Goal: Find specific page/section: Find specific page/section

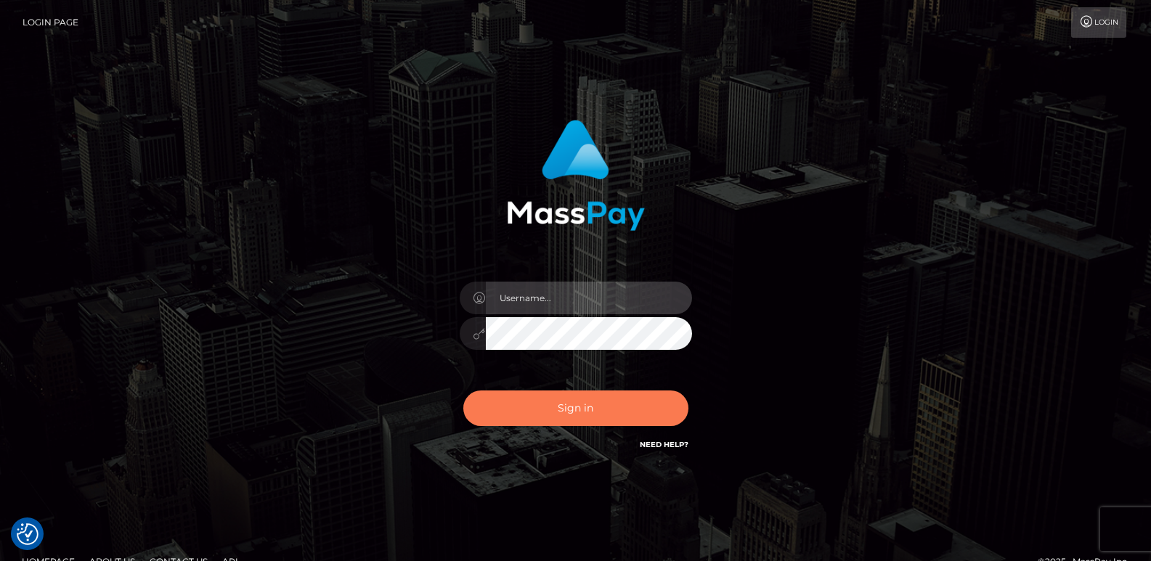
type input "ts2.es"
click at [544, 409] on button "Sign in" at bounding box center [575, 409] width 225 height 36
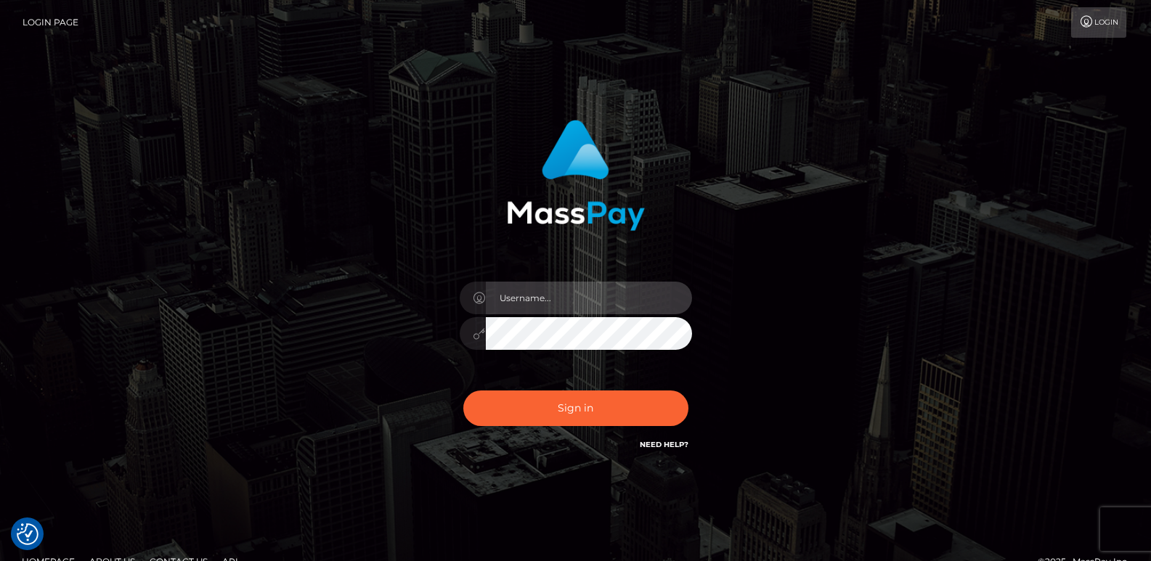
type input "ts2.es"
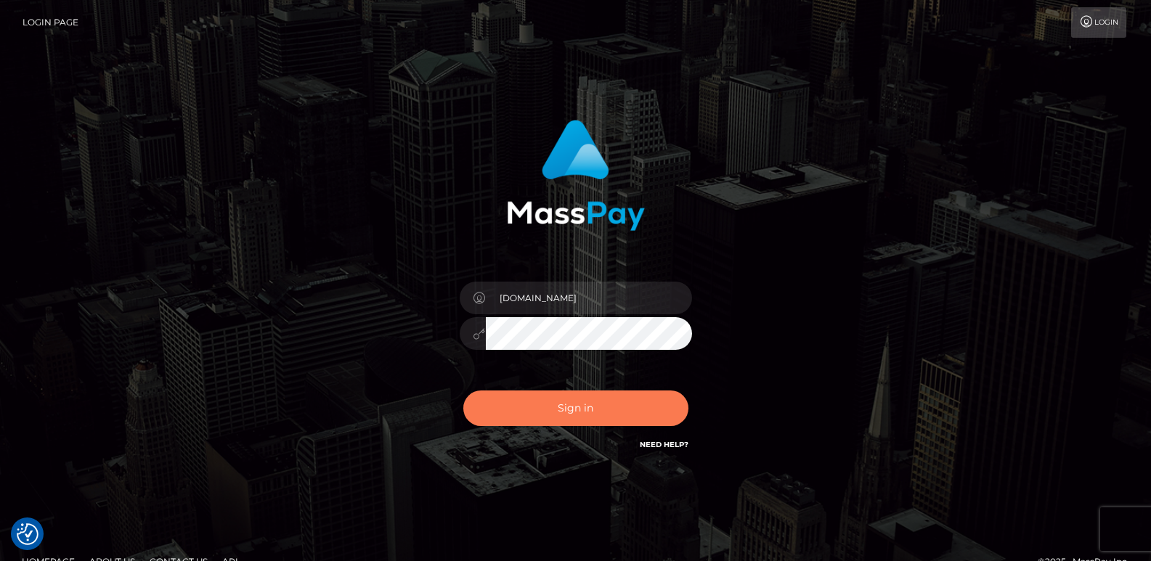
click at [544, 409] on button "Sign in" at bounding box center [575, 409] width 225 height 36
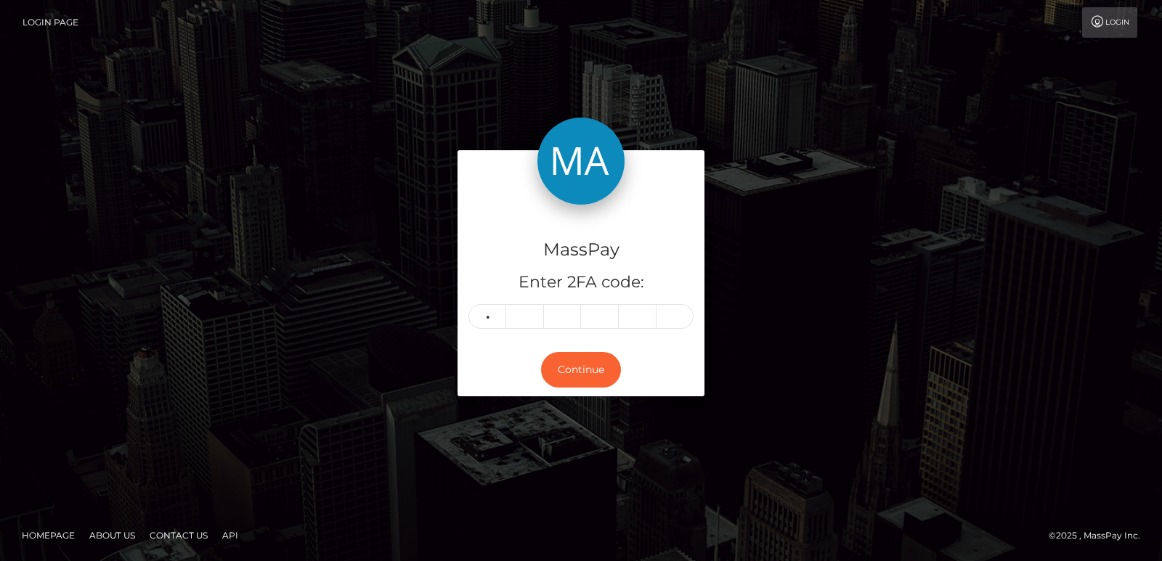
type input "2"
type input "4"
type input "1"
type input "0"
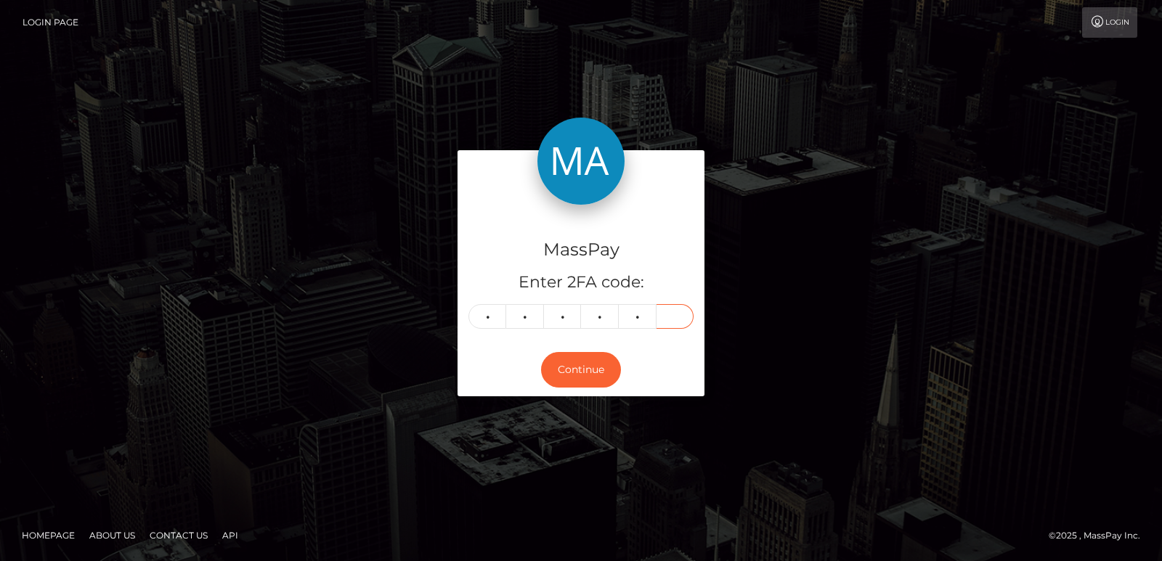
type input "9"
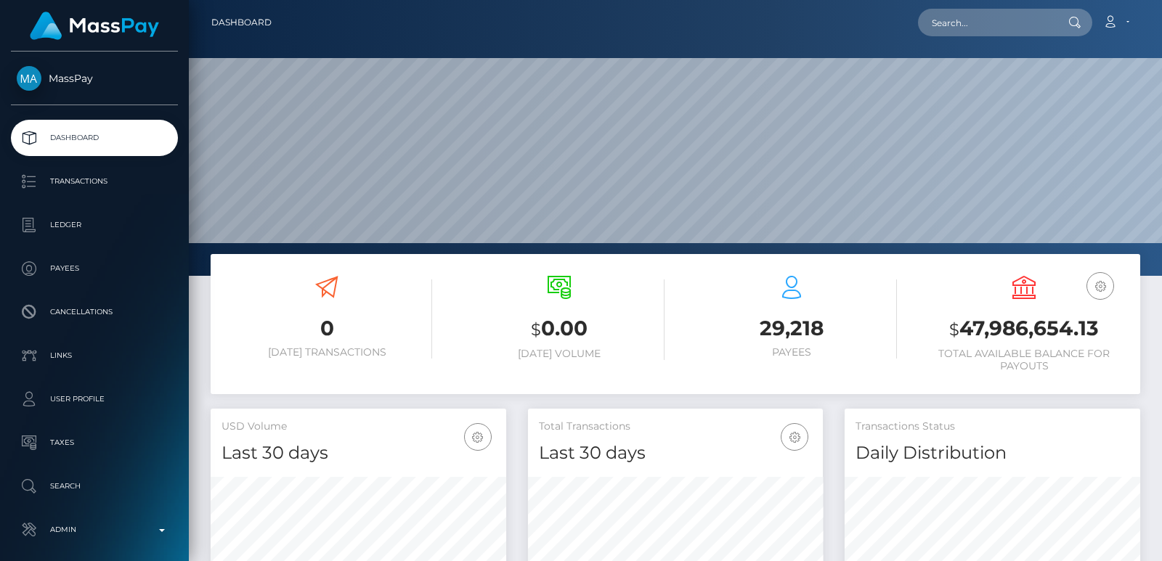
scroll to position [399, 295]
click at [958, 9] on input "text" at bounding box center [986, 23] width 137 height 28
paste input "andrea_winkler87@hotmail.de"
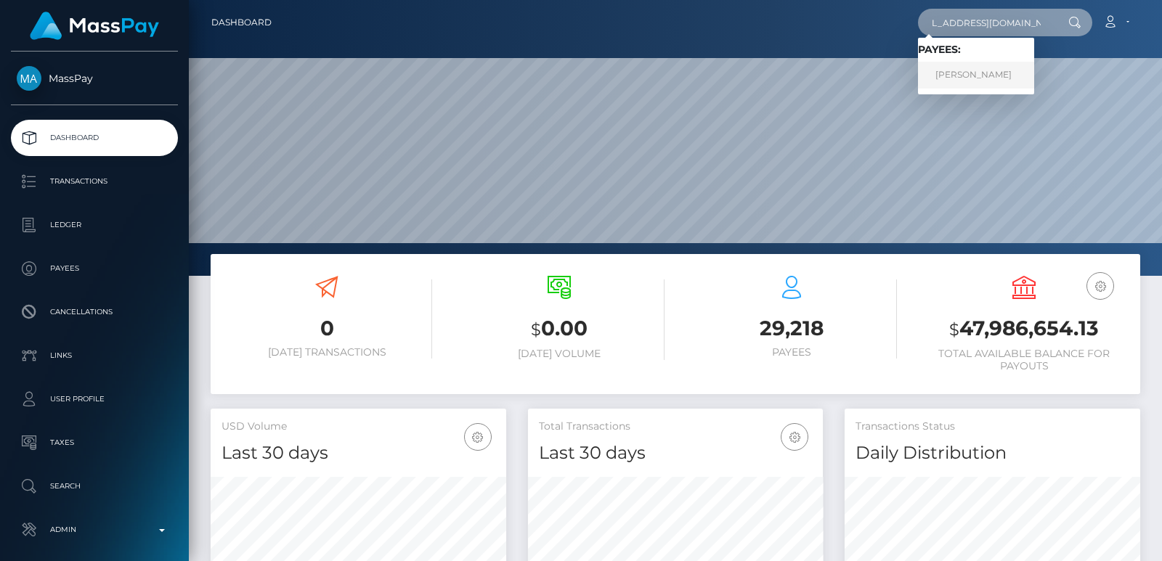
type input "andrea_winkler87@hotmail.de"
click at [964, 70] on link "Andrea Winkler" at bounding box center [976, 75] width 116 height 27
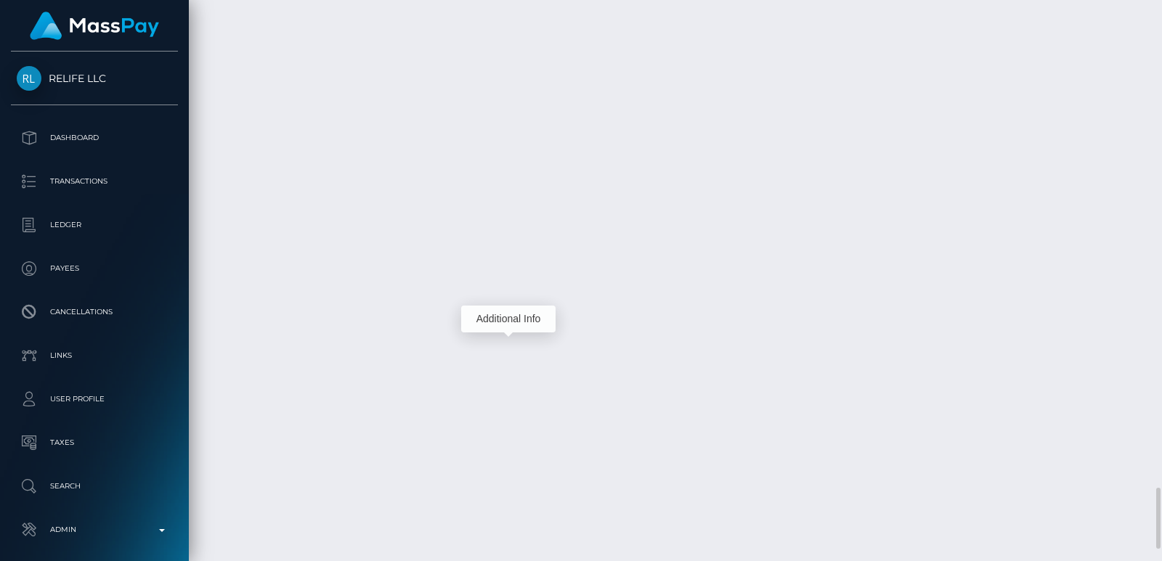
scroll to position [174, 295]
click at [525, 310] on div "Additional Info" at bounding box center [508, 319] width 94 height 27
click at [524, 317] on div "Additional Info" at bounding box center [508, 319] width 94 height 27
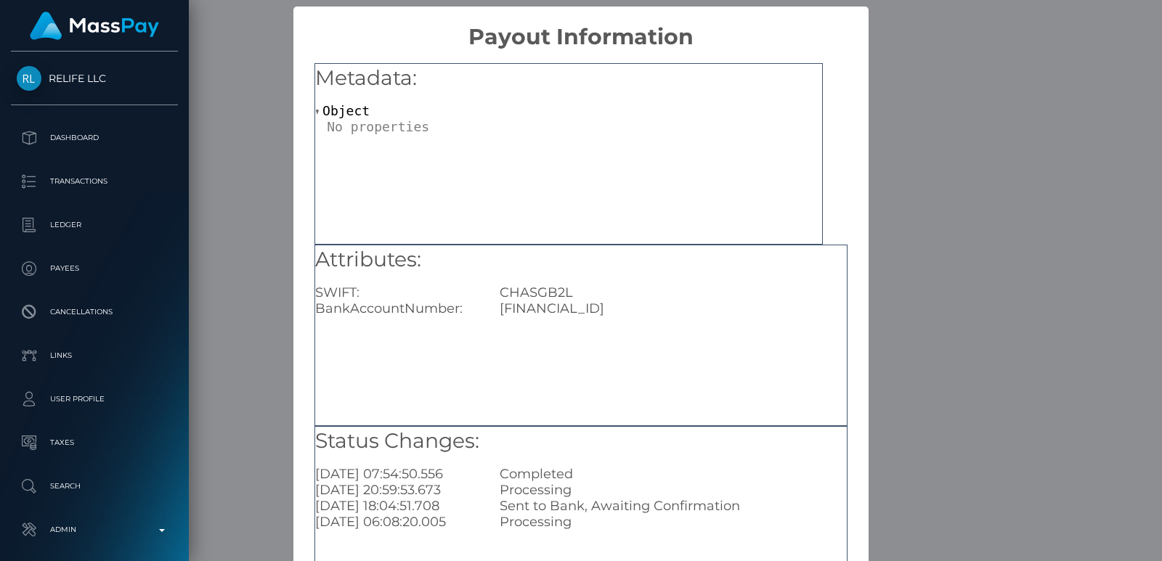
click at [988, 148] on div "× Payout Information Metadata: Object Attributes: SWIFT: CHASGB2L BankAccountNu…" at bounding box center [581, 280] width 1162 height 561
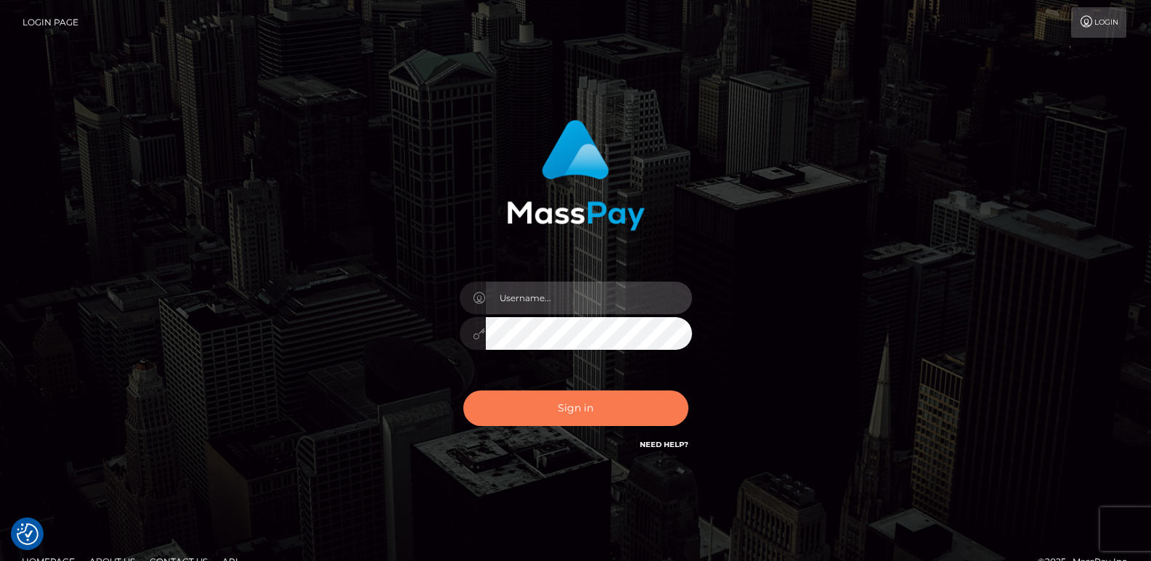
type input "ts2.es"
click at [528, 402] on button "Sign in" at bounding box center [575, 409] width 225 height 36
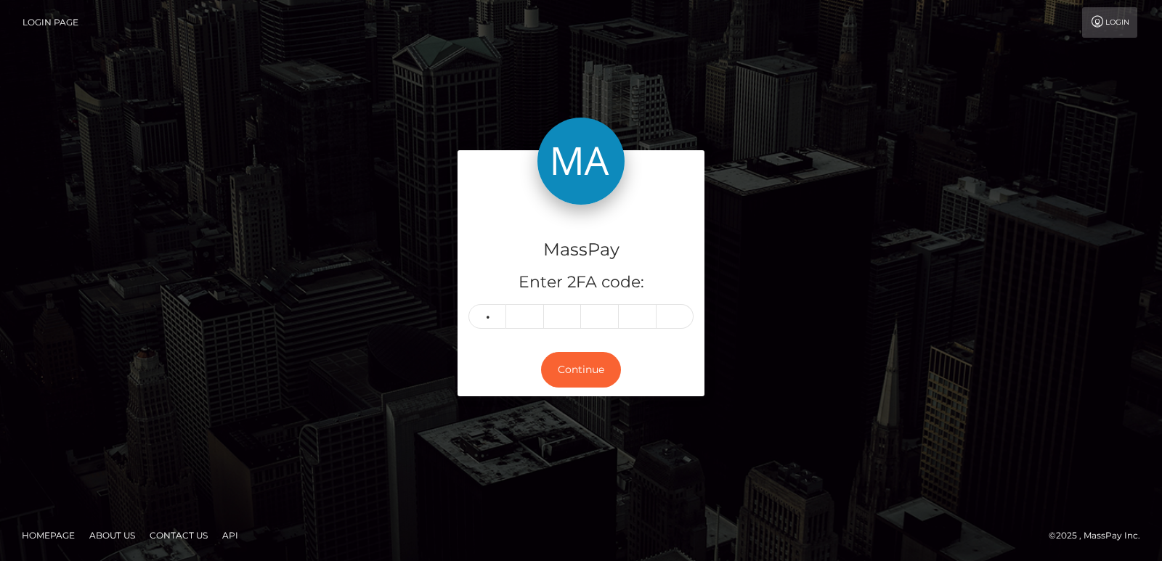
type input "5"
type input "4"
type input "7"
type input "0"
type input "2"
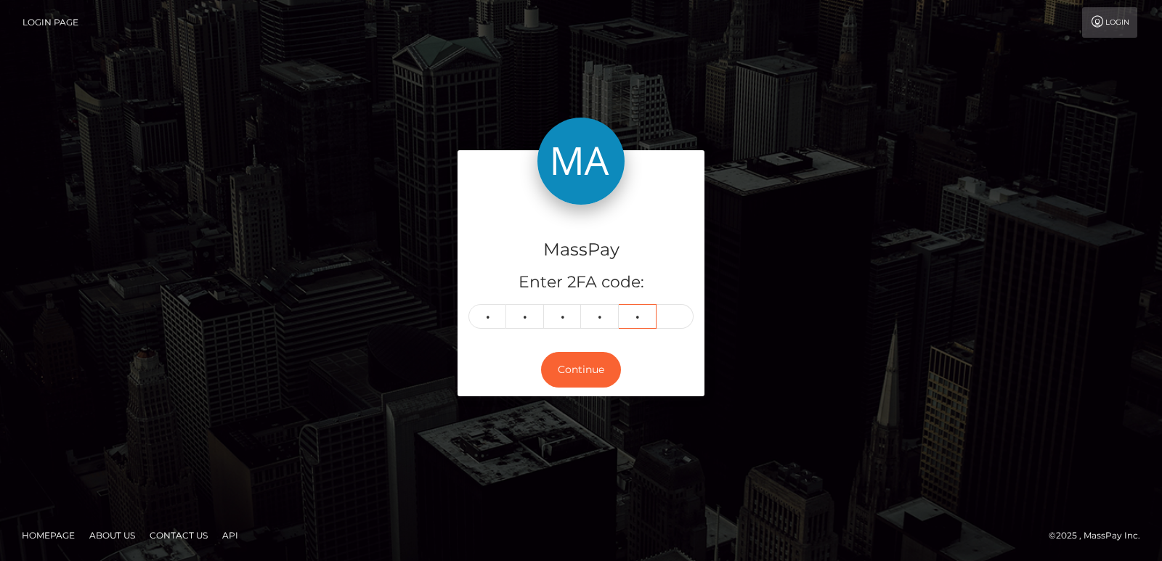
type input "4"
type input "7"
click at [576, 371] on button "Continue" at bounding box center [581, 370] width 80 height 36
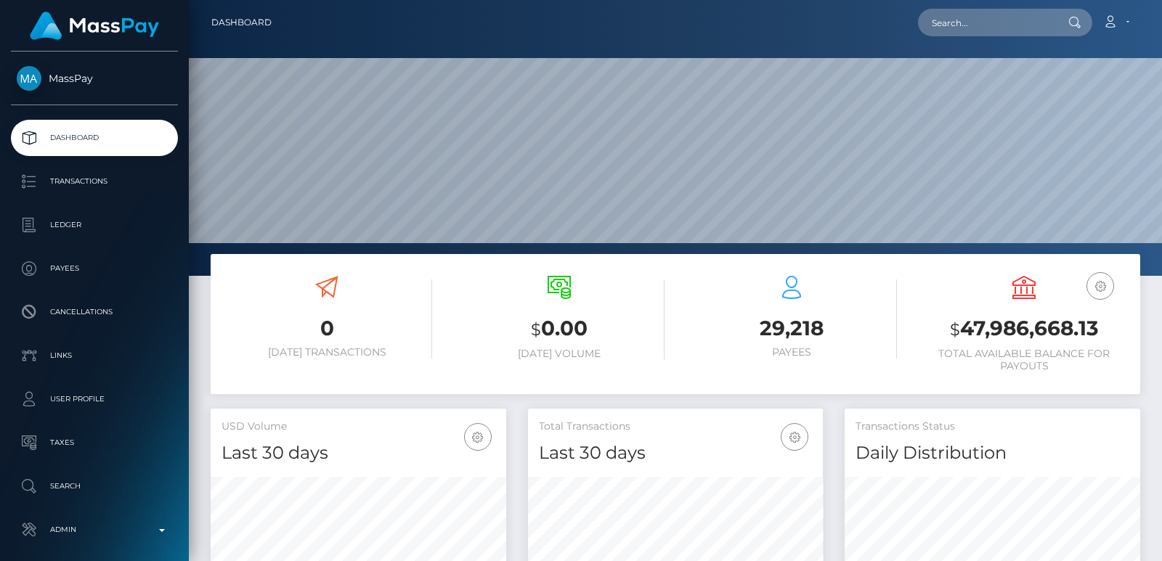
scroll to position [258, 295]
drag, startPoint x: 937, startPoint y: 47, endPoint x: 945, endPoint y: 30, distance: 19.2
click at [945, 30] on div "Dashboard Loading... Loading..." at bounding box center [675, 280] width 973 height 561
click at [945, 30] on input "text" at bounding box center [986, 23] width 137 height 28
paste input "karabojoe7@gmail.com"
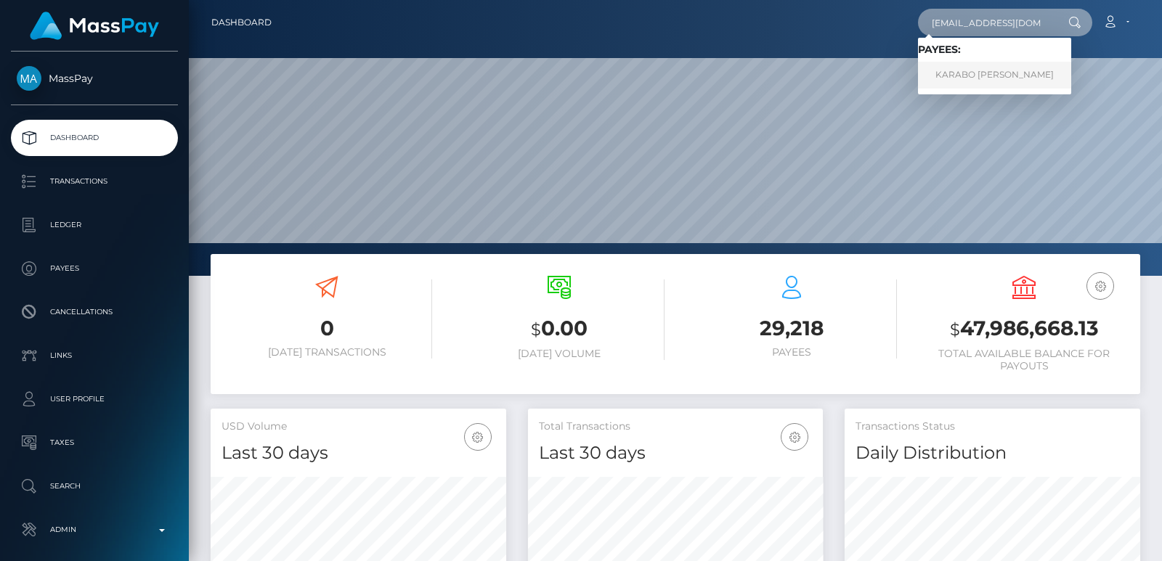
type input "karabojoe7@gmail.com"
click at [987, 81] on link "KARABO JOSEPH SHIRINETA" at bounding box center [994, 75] width 153 height 27
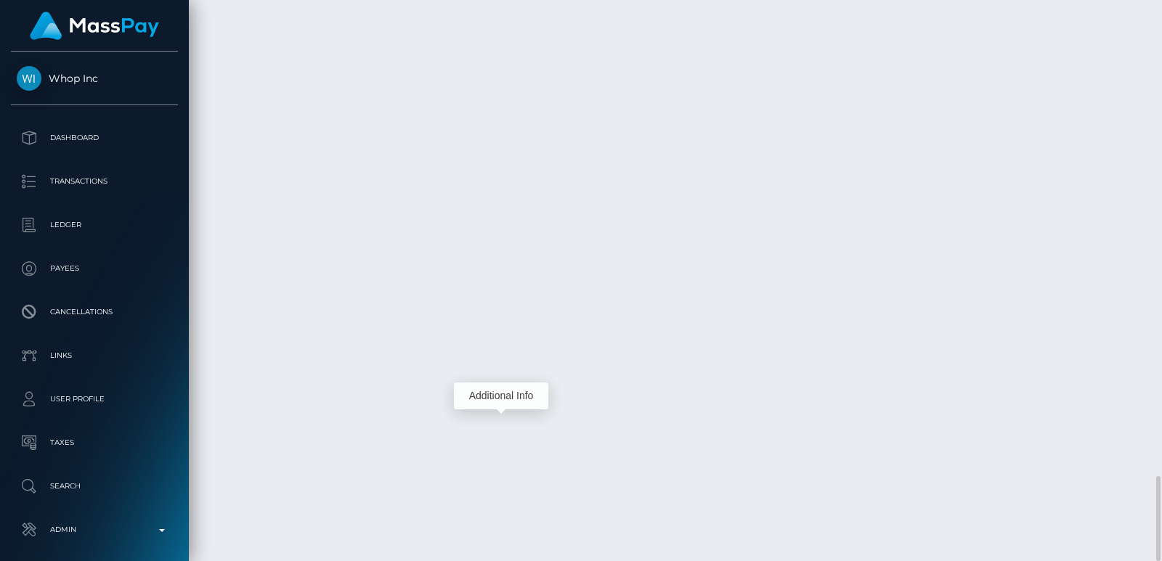
scroll to position [174, 295]
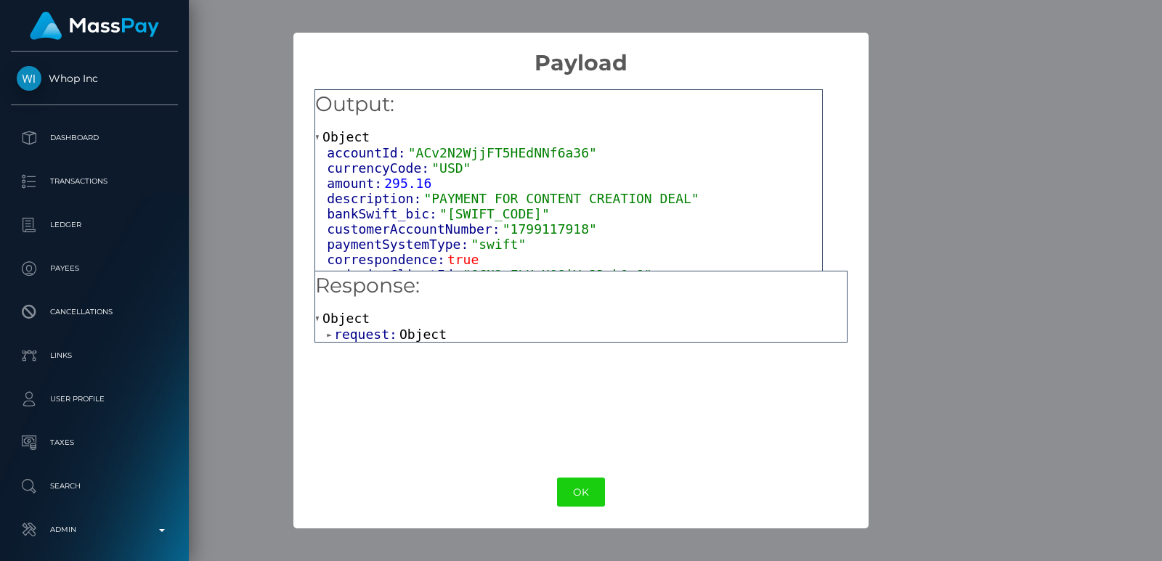
scroll to position [115, 0]
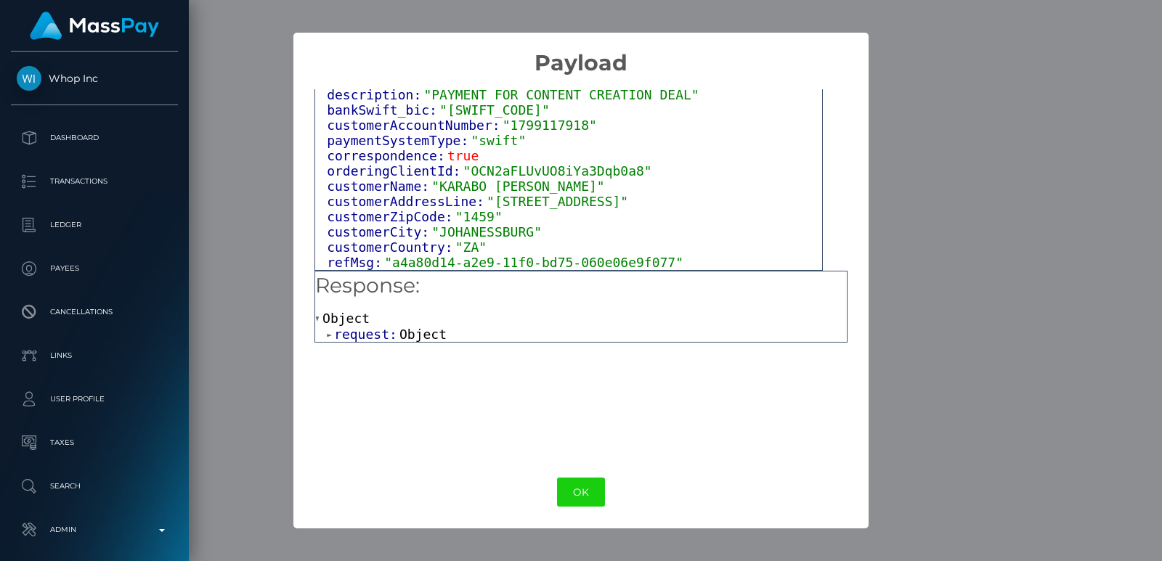
click at [409, 335] on span "Object" at bounding box center [422, 334] width 47 height 15
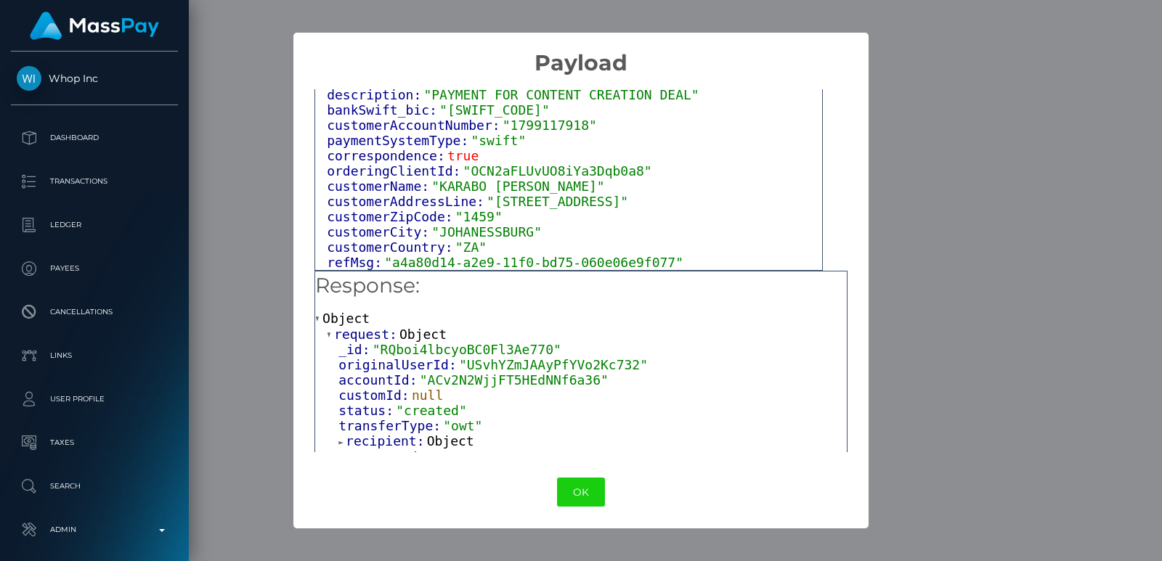
click at [933, 102] on div "× Payload Output: Object accountId: "ACv2N2WjjFT5HEdNNf6a36" currencyCode: "USD…" at bounding box center [581, 280] width 1162 height 561
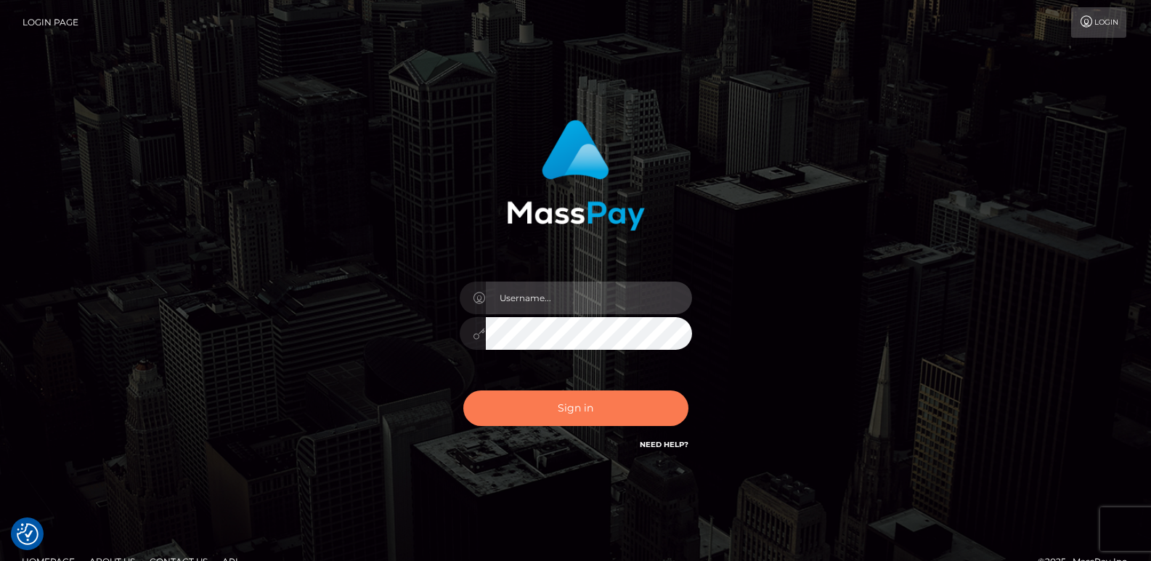
type input "ts2.es"
click at [559, 405] on button "Sign in" at bounding box center [575, 409] width 225 height 36
type input "[DOMAIN_NAME]"
click at [560, 405] on button "Sign in" at bounding box center [575, 409] width 225 height 36
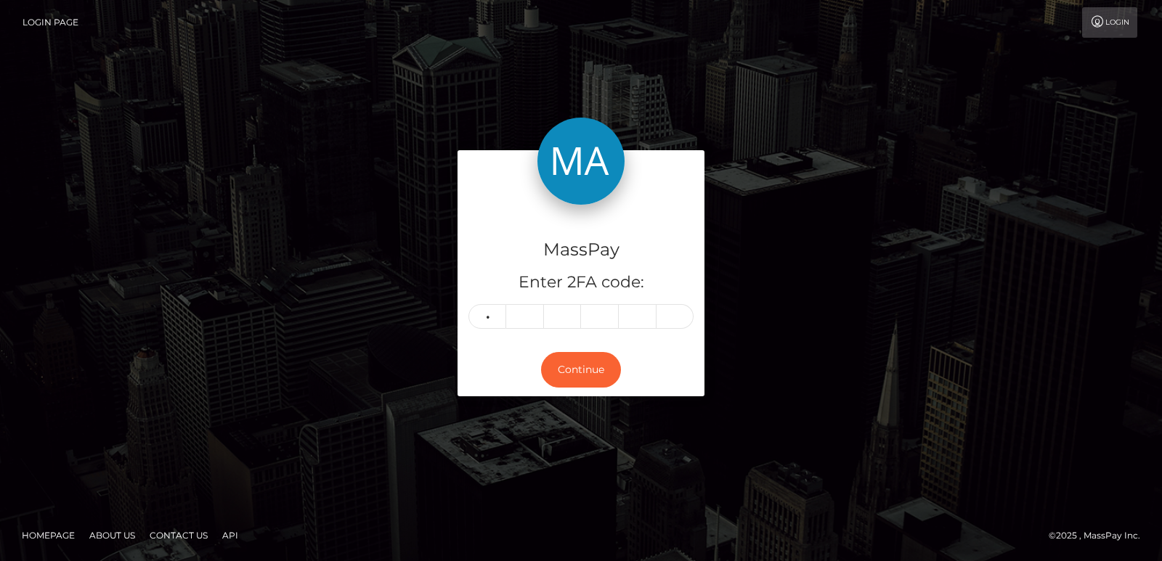
type input "4"
type input "8"
type input "0"
type input "4"
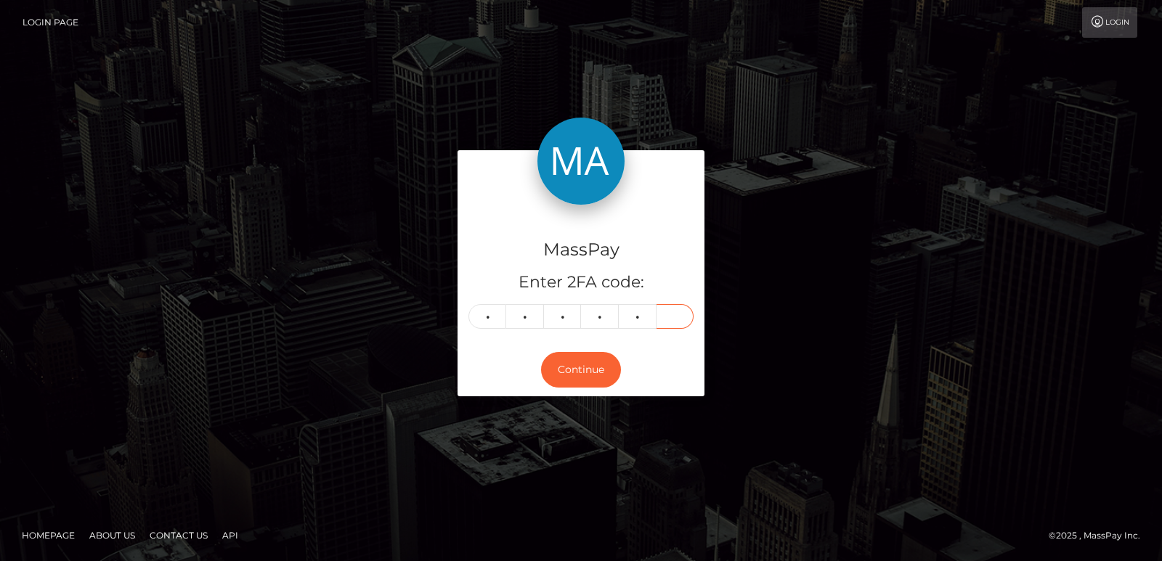
type input "7"
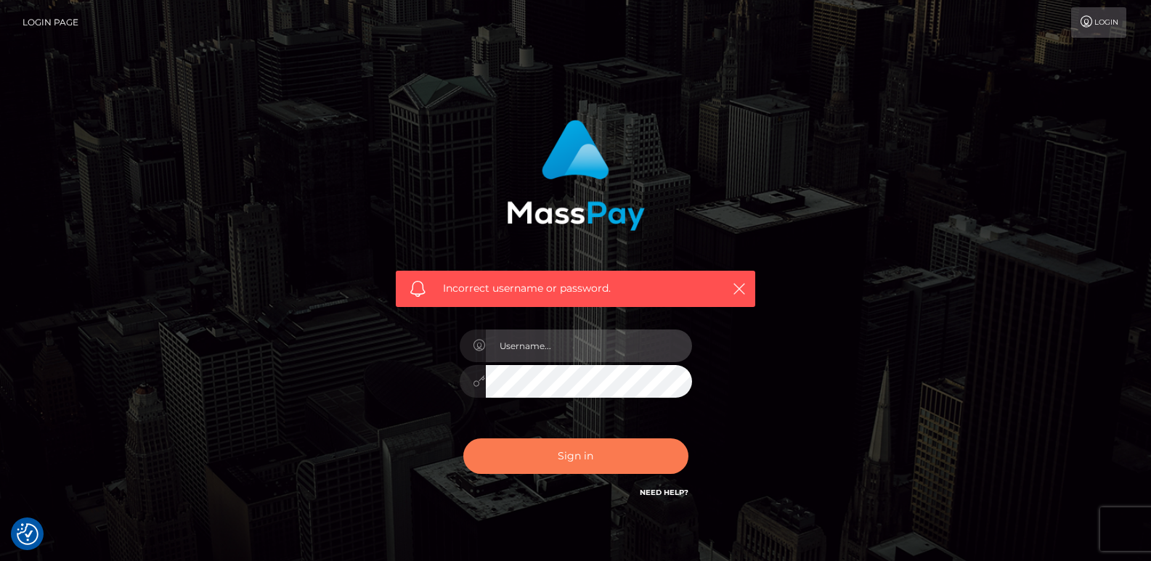
type input "ts2.es"
click at [520, 450] on button "Sign in" at bounding box center [575, 457] width 225 height 36
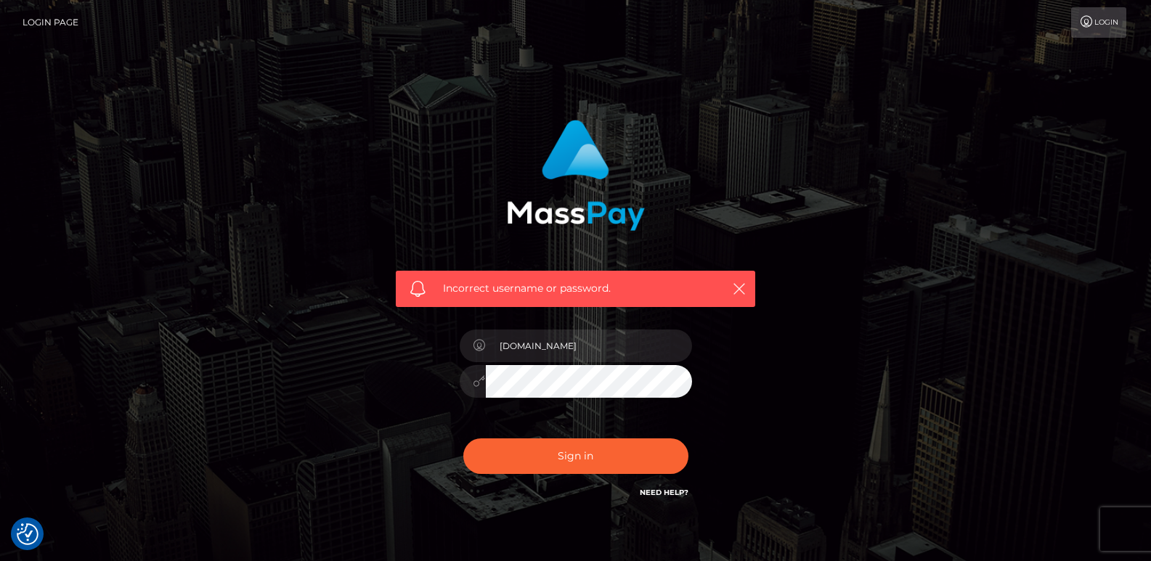
click at [749, 295] on div "Incorrect username or password." at bounding box center [575, 289] width 359 height 36
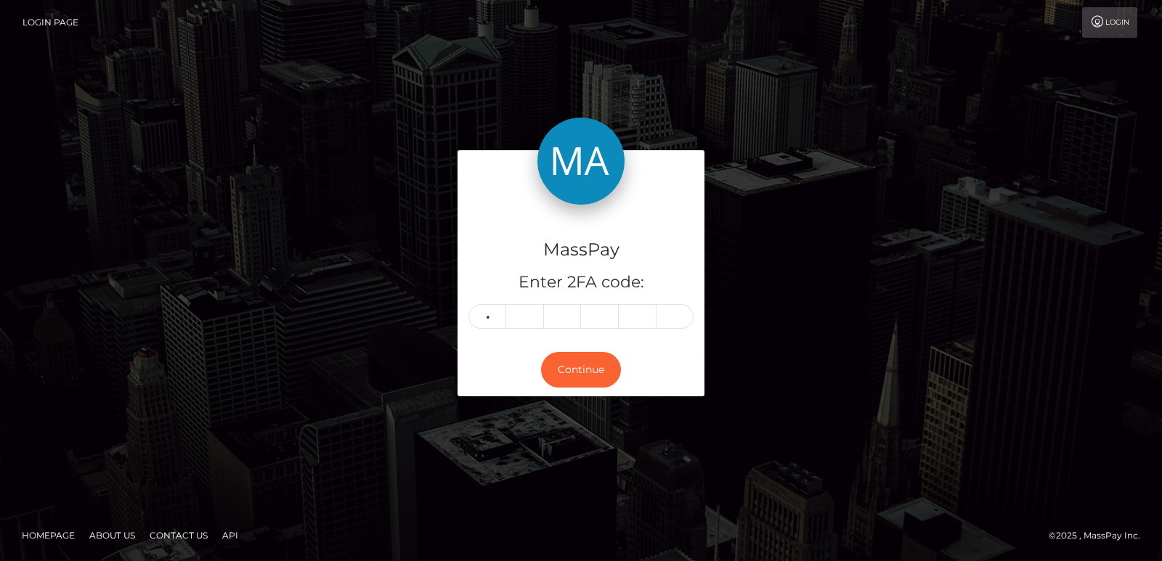
type input "5"
type input "1"
type input "7"
type input "0"
type input "9"
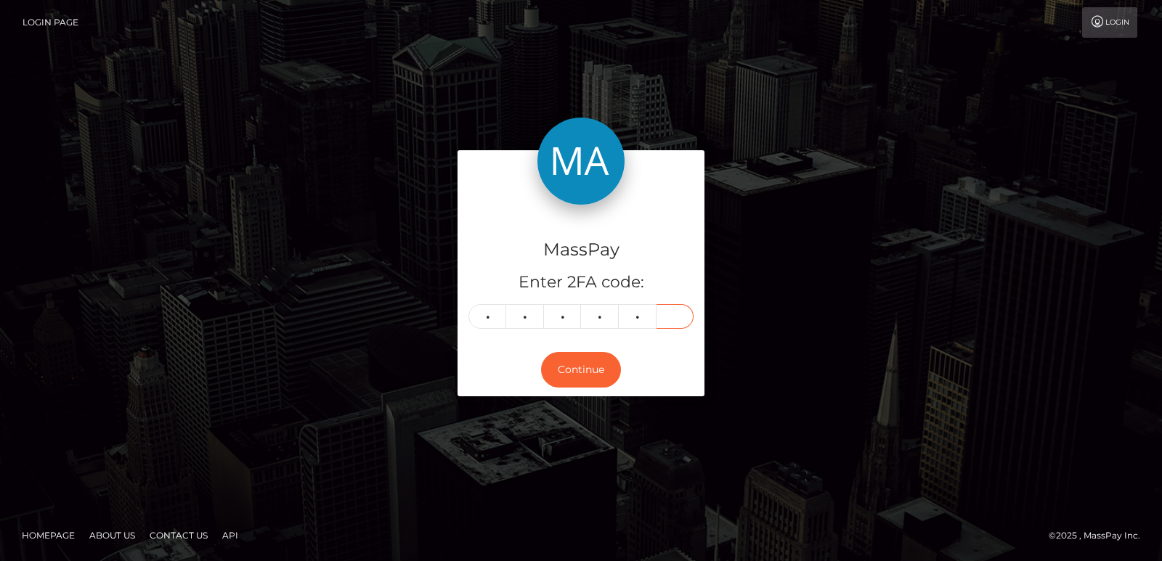
type input "7"
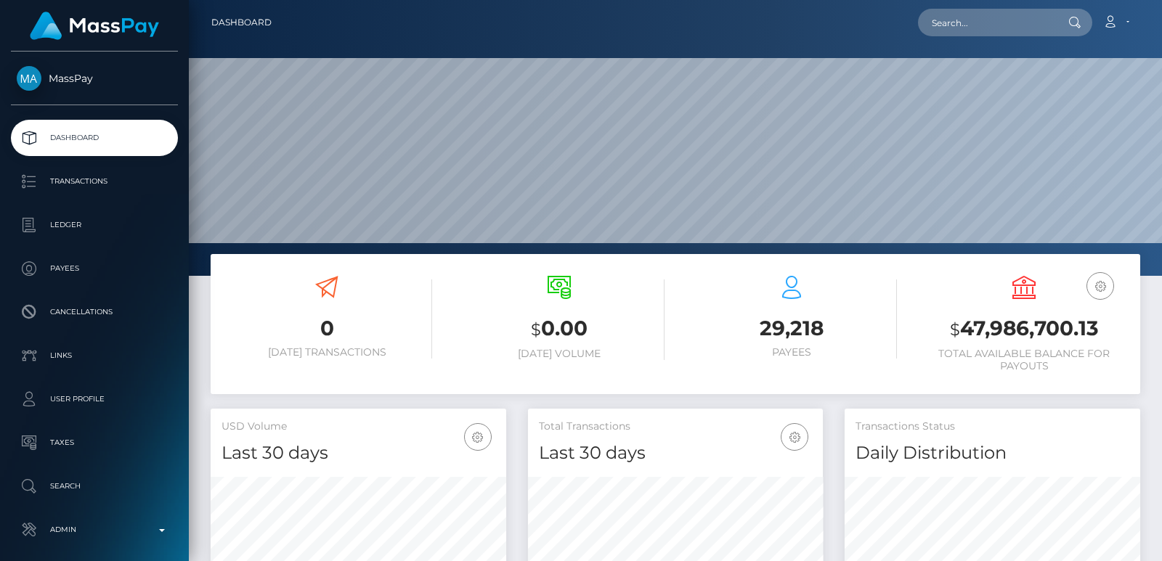
scroll to position [258, 295]
click at [948, 30] on input "text" at bounding box center [986, 23] width 137 height 28
paste input "[EMAIL_ADDRESS][DOMAIN_NAME]"
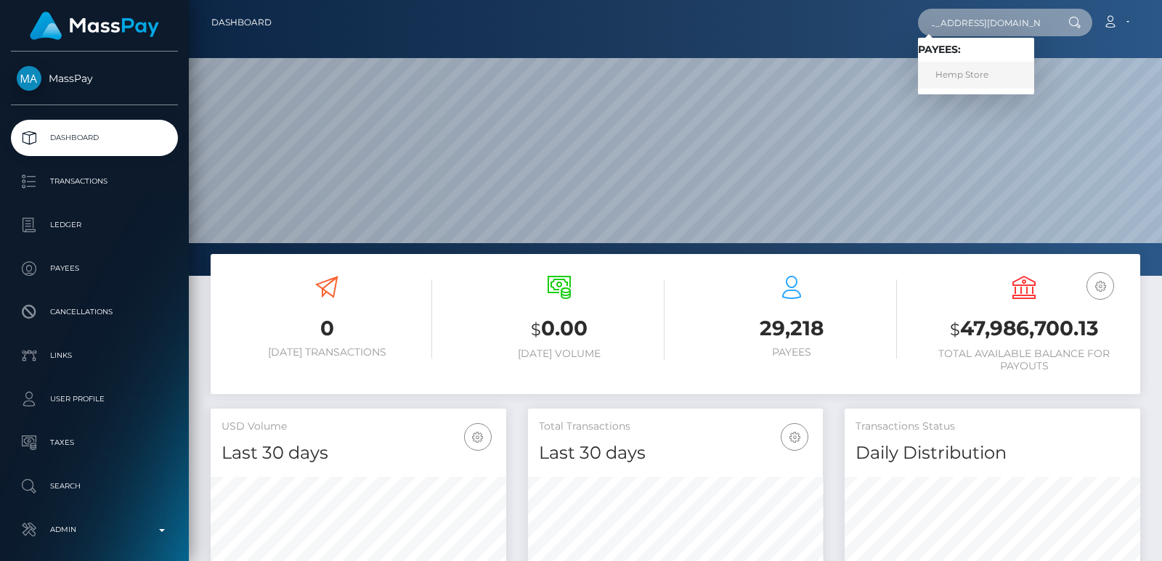
type input "[EMAIL_ADDRESS][DOMAIN_NAME]"
click at [997, 81] on link "Hemp Store" at bounding box center [976, 75] width 116 height 27
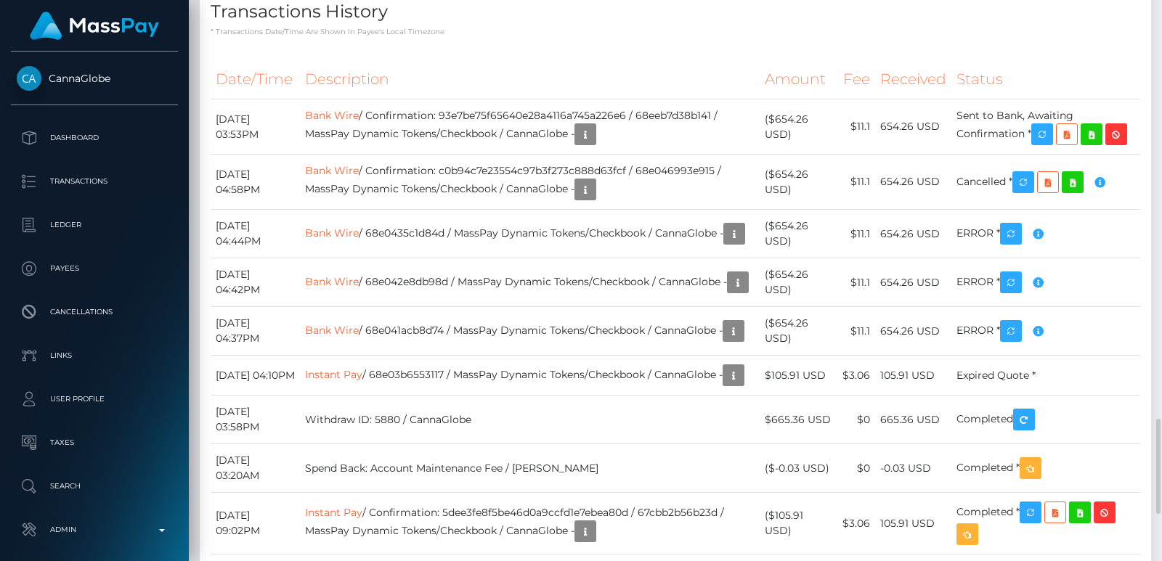
scroll to position [174, 295]
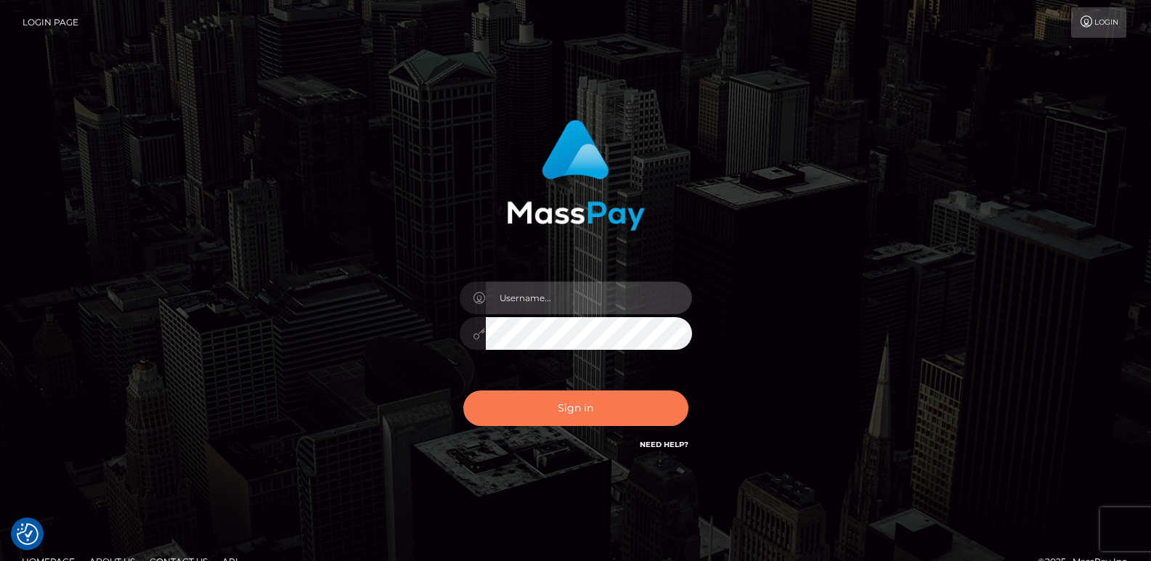
type input "[DOMAIN_NAME]"
click at [564, 397] on button "Sign in" at bounding box center [575, 409] width 225 height 36
type input "ts2.es"
click at [564, 396] on button "Sign in" at bounding box center [575, 409] width 225 height 36
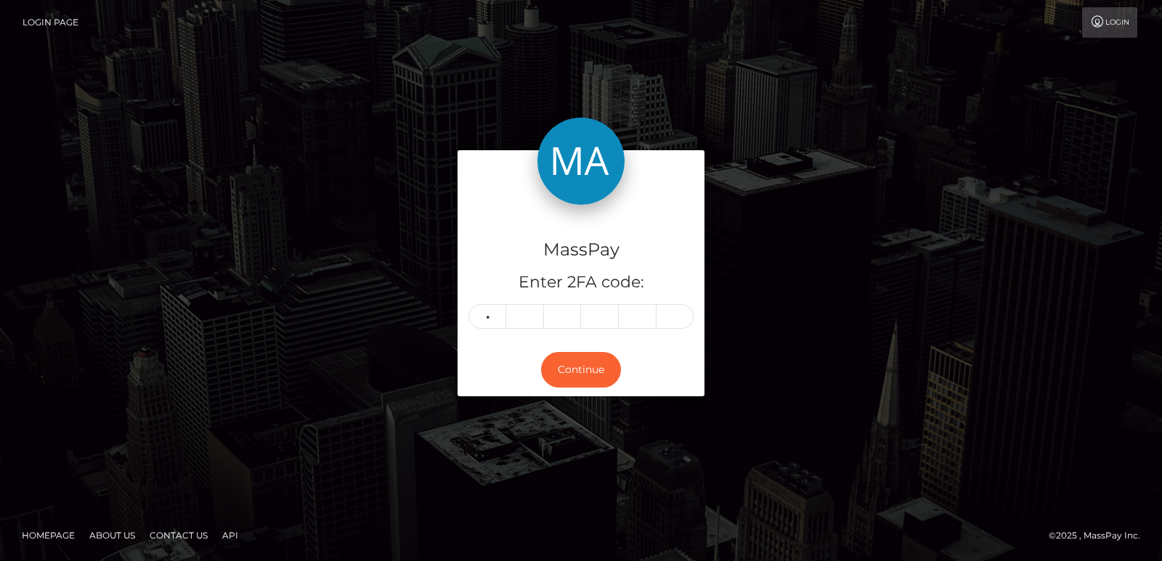
type input "2"
type input "9"
type input "8"
type input "5"
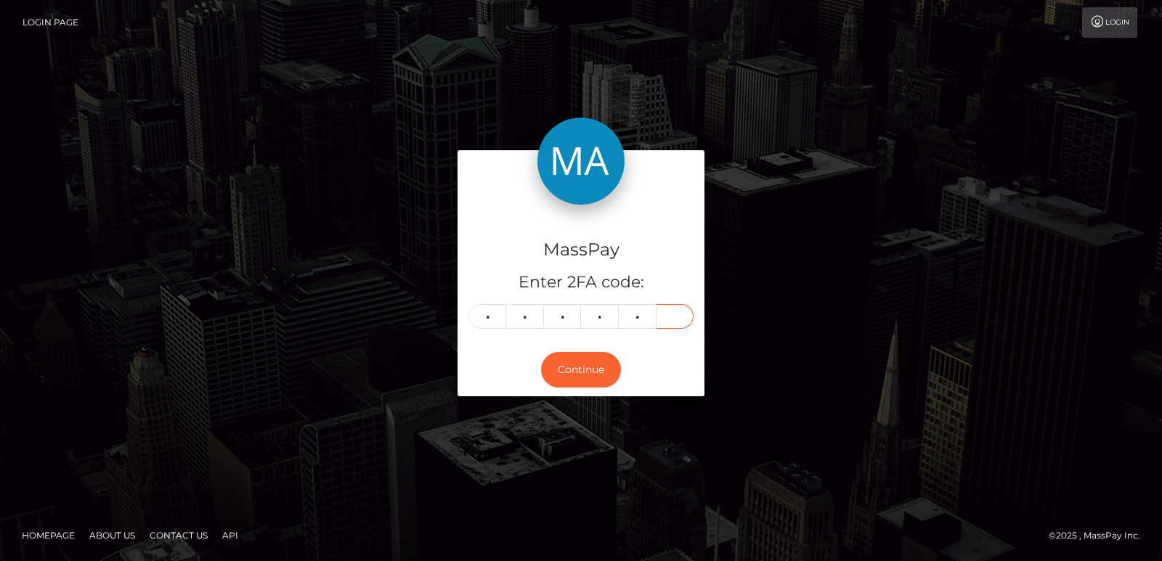
type input "0"
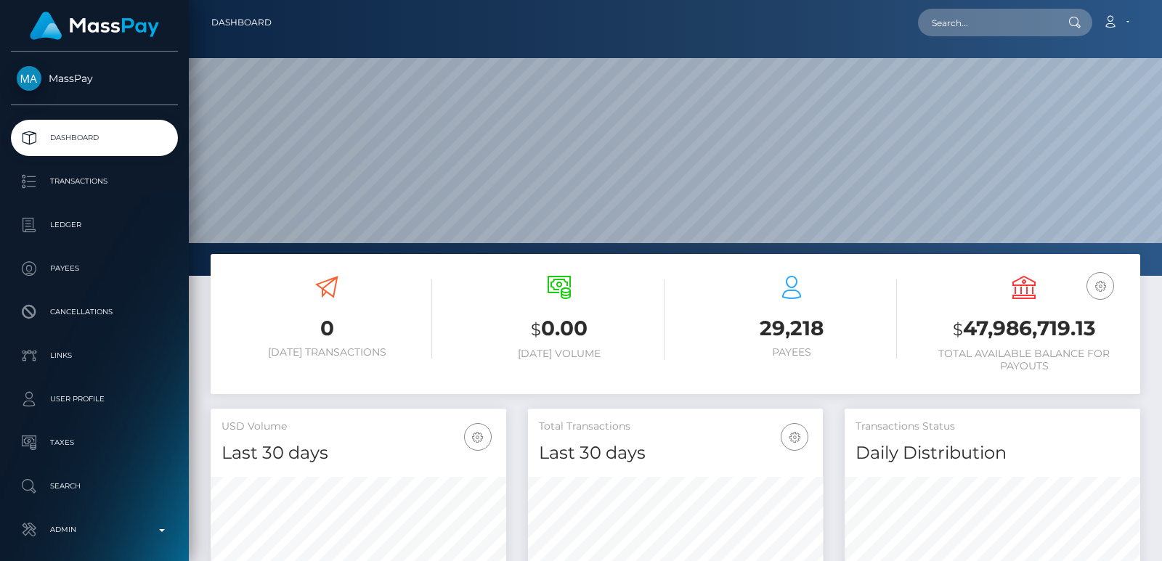
scroll to position [258, 295]
click at [948, 35] on input "text" at bounding box center [986, 23] width 137 height 28
paste input "qwopasdf1@gmail.com"
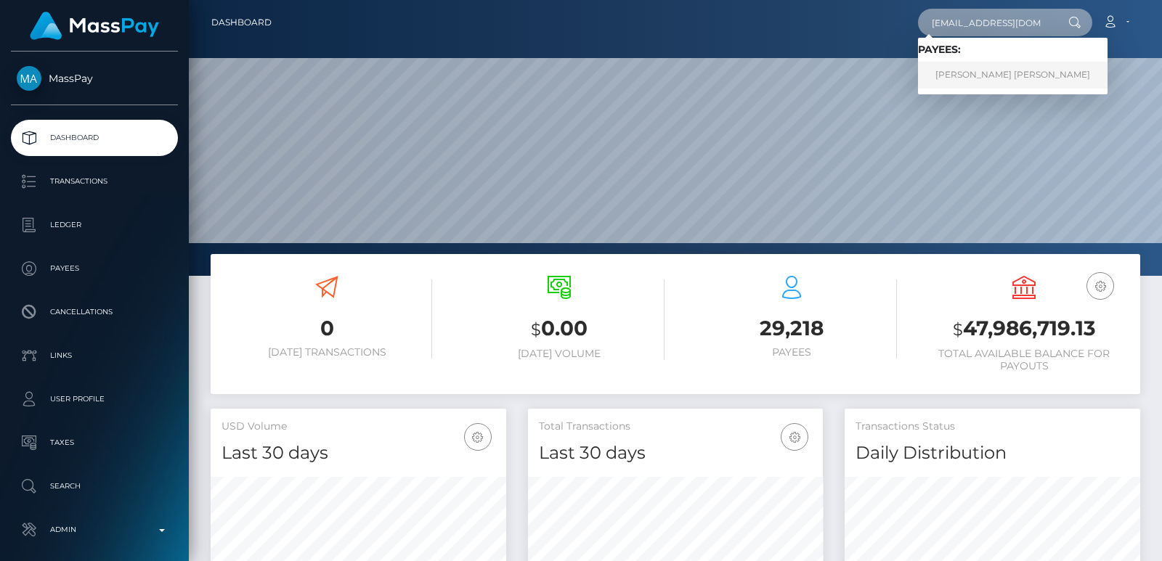
type input "qwopasdf1@gmail.com"
click at [959, 70] on link "WILLIAM WAINWRIGHT ENGLEBY" at bounding box center [1013, 75] width 190 height 27
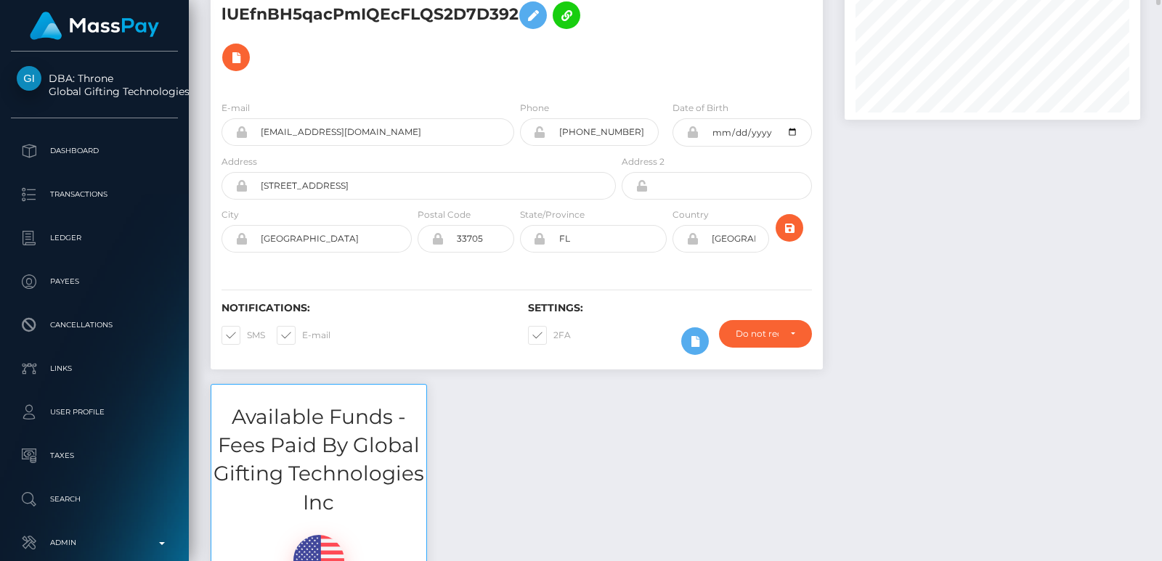
scroll to position [109, 0]
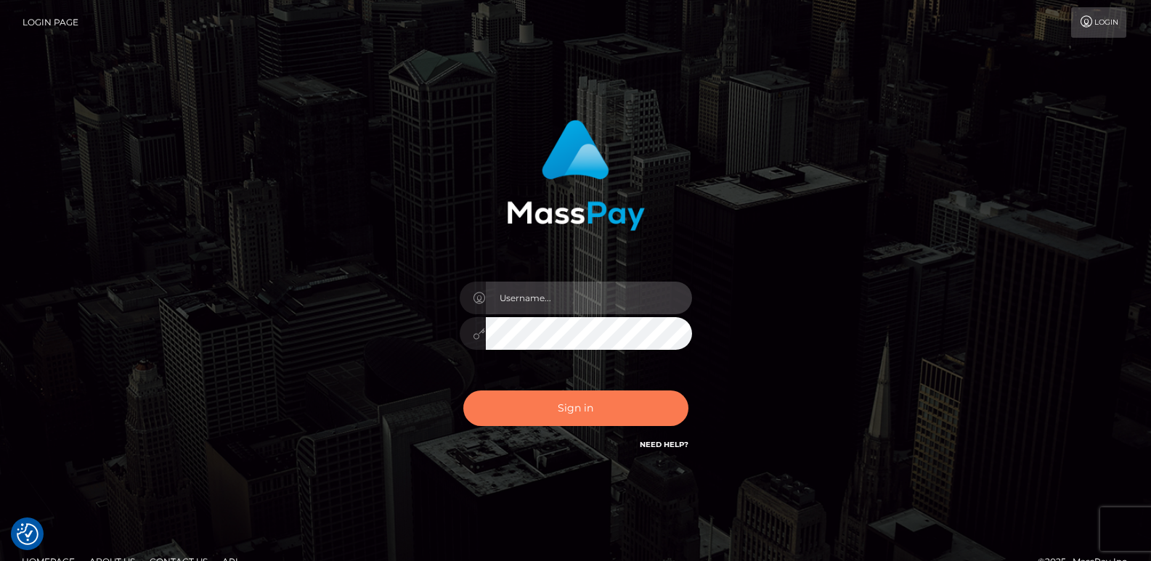
type input "ts2.es"
click at [528, 400] on button "Sign in" at bounding box center [575, 409] width 225 height 36
type input "ts2.es"
click at [528, 408] on button "Sign in" at bounding box center [575, 409] width 225 height 36
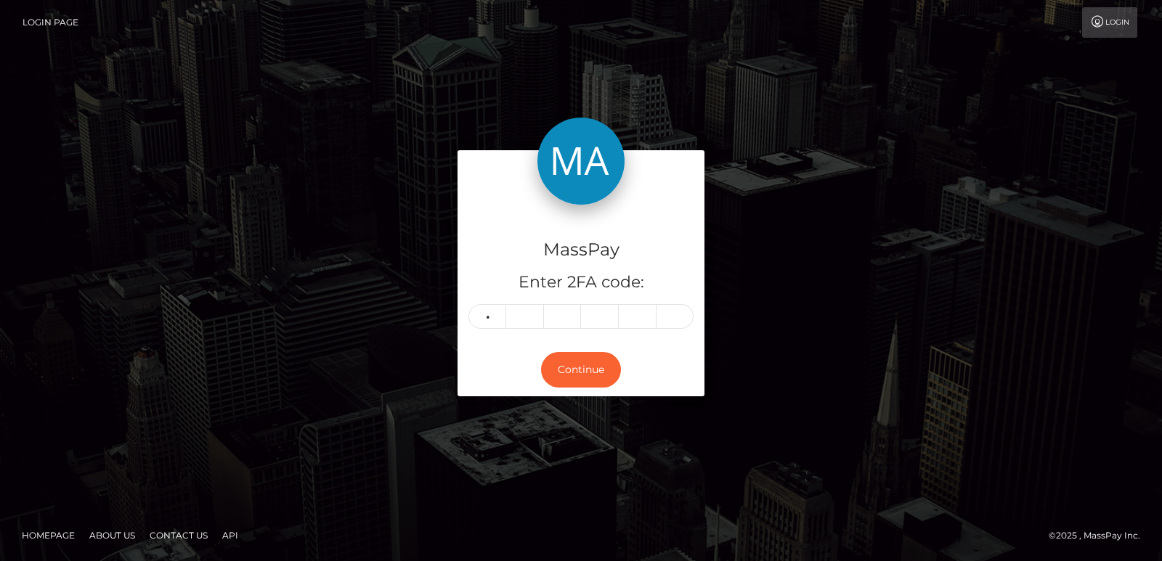
type input "4"
type input "5"
type input "2"
type input "9"
type input "7"
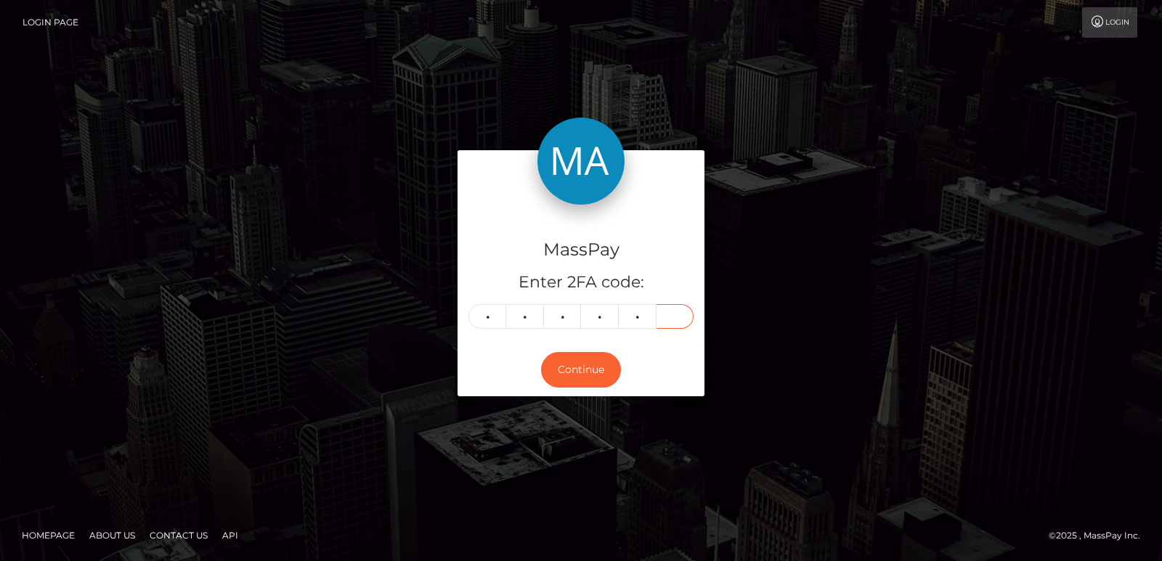
type input "7"
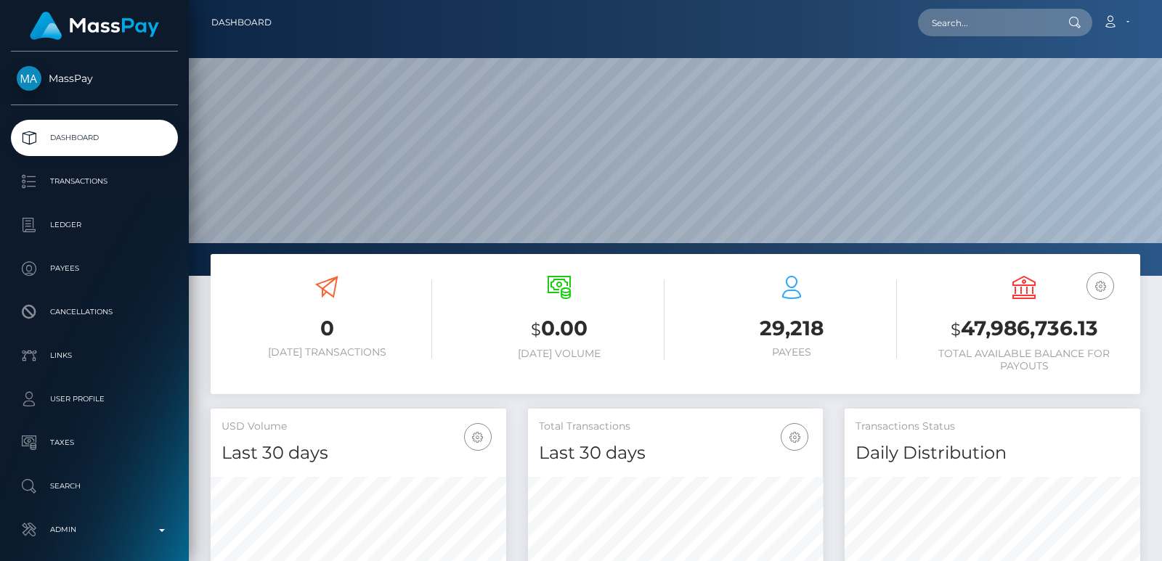
scroll to position [258, 295]
click at [922, 12] on div "Loading... Loading..." at bounding box center [1005, 23] width 174 height 28
click at [934, 17] on input "text" at bounding box center [986, 23] width 137 height 28
paste input "[EMAIL_ADDRESS][DOMAIN_NAME]"
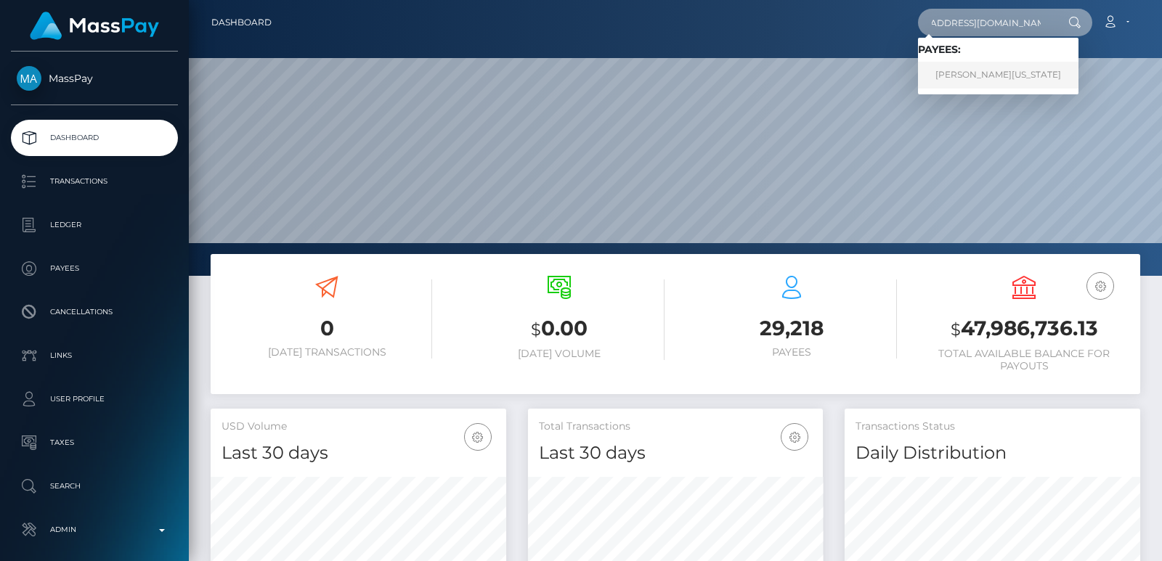
type input "[EMAIL_ADDRESS][DOMAIN_NAME]"
click at [968, 69] on link "ANGELA RENEE WASHINGTON" at bounding box center [998, 75] width 160 height 27
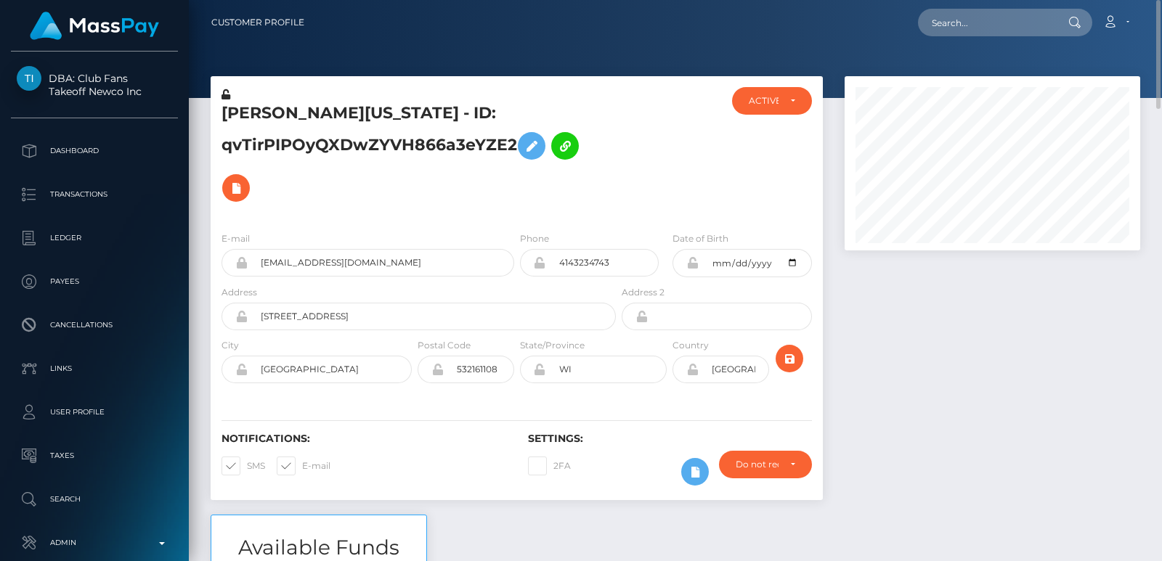
click at [252, 112] on h5 "[PERSON_NAME][US_STATE] - ID: qvTirPIPOyQXDwZYVH866a3eYZE2" at bounding box center [414, 155] width 386 height 107
copy h5 "[PERSON_NAME]"
